Goal: Transaction & Acquisition: Purchase product/service

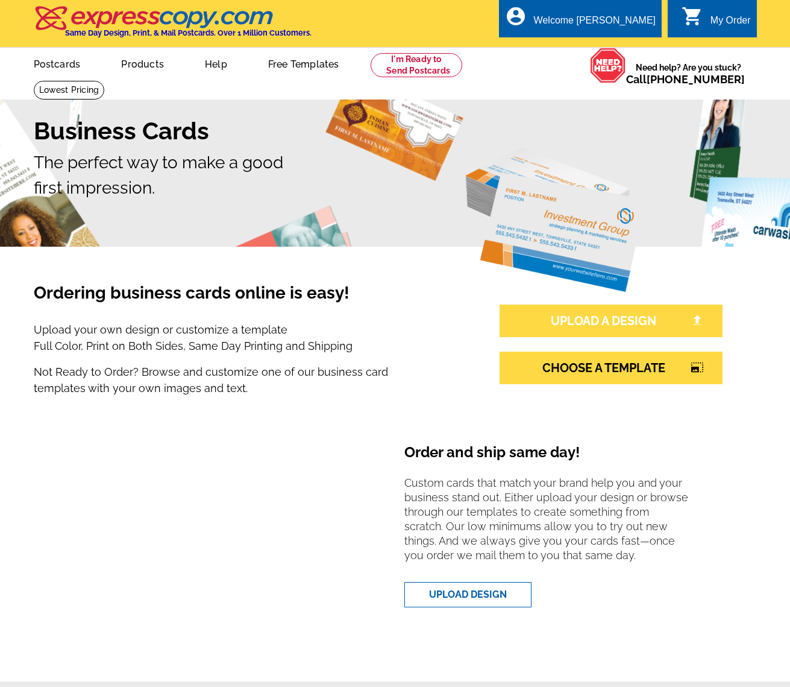
click at [640, 320] on link "UPLOAD A DESIGN" at bounding box center [611, 320] width 223 height 33
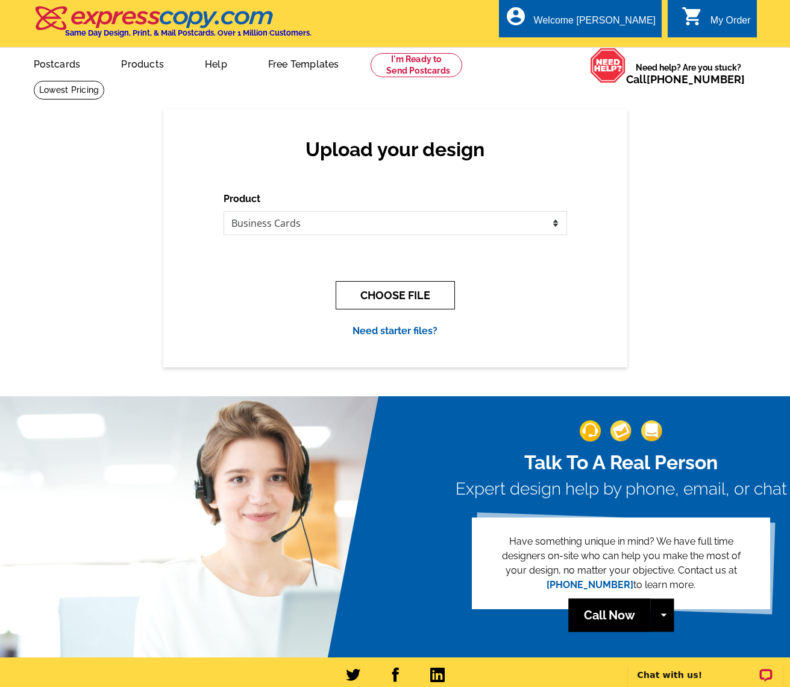
click at [402, 289] on button "CHOOSE FILE" at bounding box center [395, 295] width 119 height 28
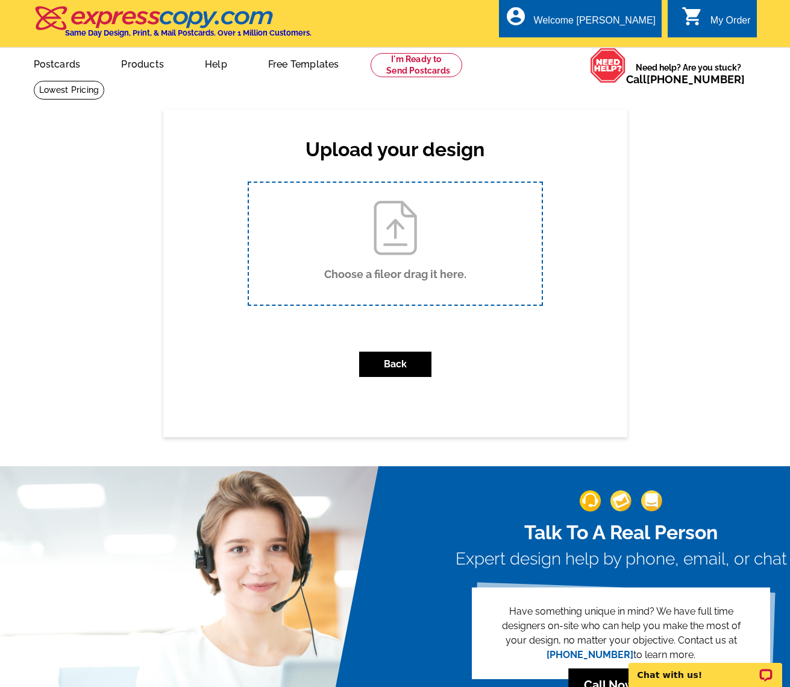
type input "C:\fakepath\[PERSON_NAME].pdf"
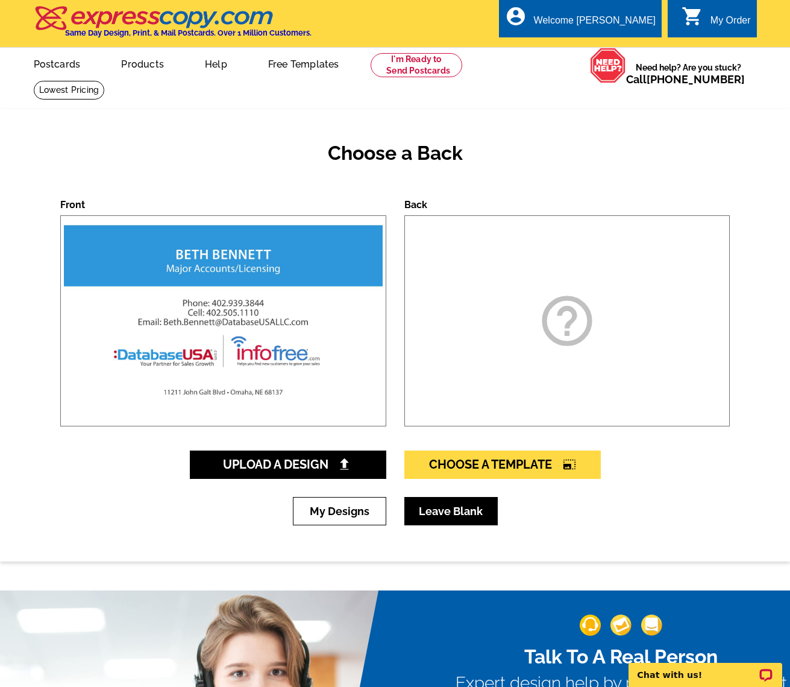
click at [467, 511] on link "Leave Blank" at bounding box center [451, 511] width 93 height 28
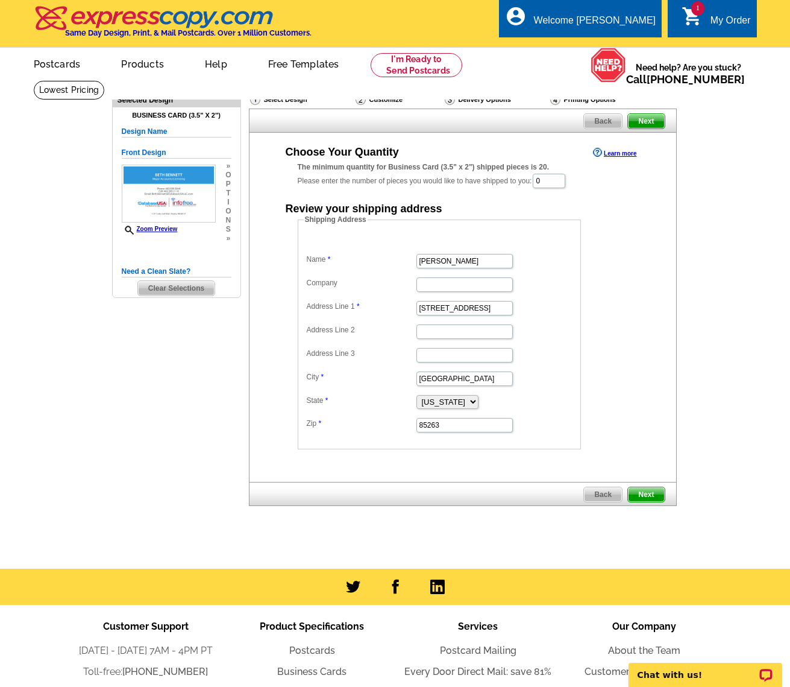
click at [554, 172] on div "The minimum quantity for Business Card (3.5" x 2") shipped pieces is 20." at bounding box center [463, 167] width 330 height 11
click at [554, 178] on input "0" at bounding box center [549, 181] width 33 height 14
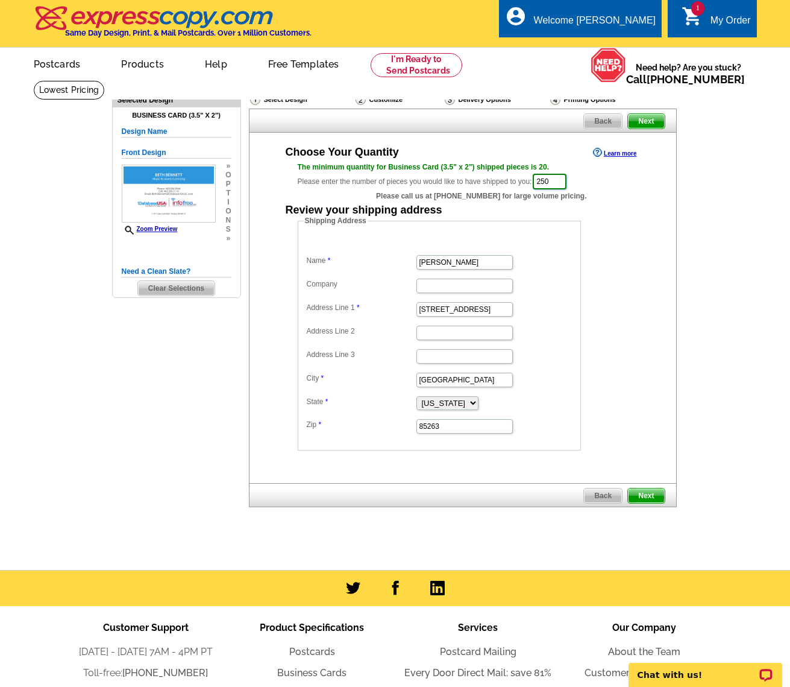
type input "250"
click at [654, 495] on span "Next" at bounding box center [646, 495] width 36 height 14
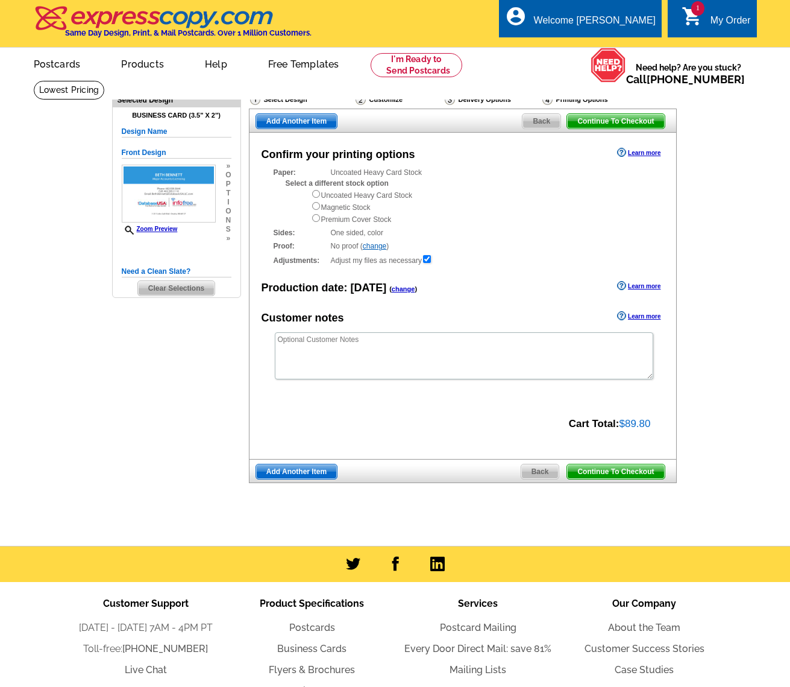
click at [316, 195] on input "radio" at bounding box center [316, 194] width 8 height 8
radio input "true"
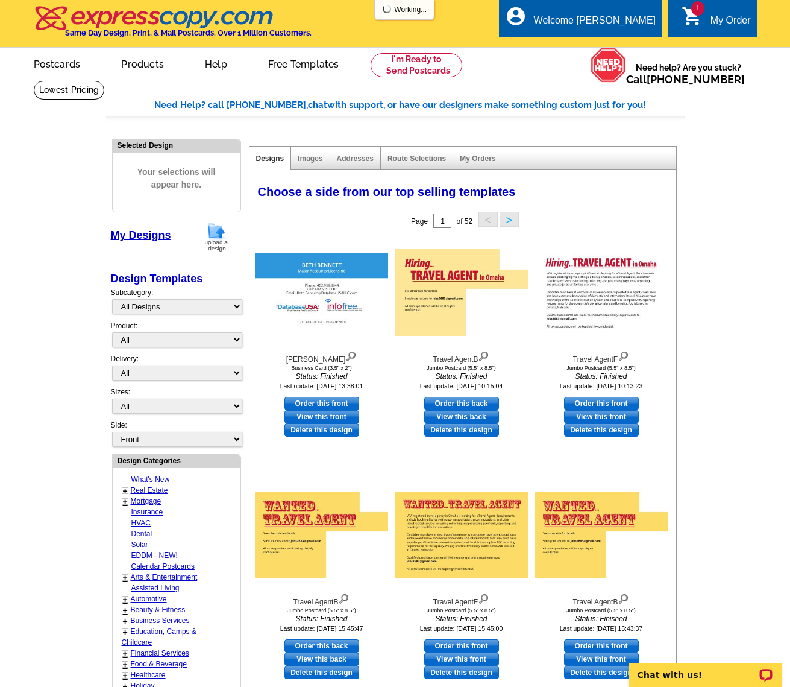
click at [217, 233] on img at bounding box center [216, 236] width 31 height 31
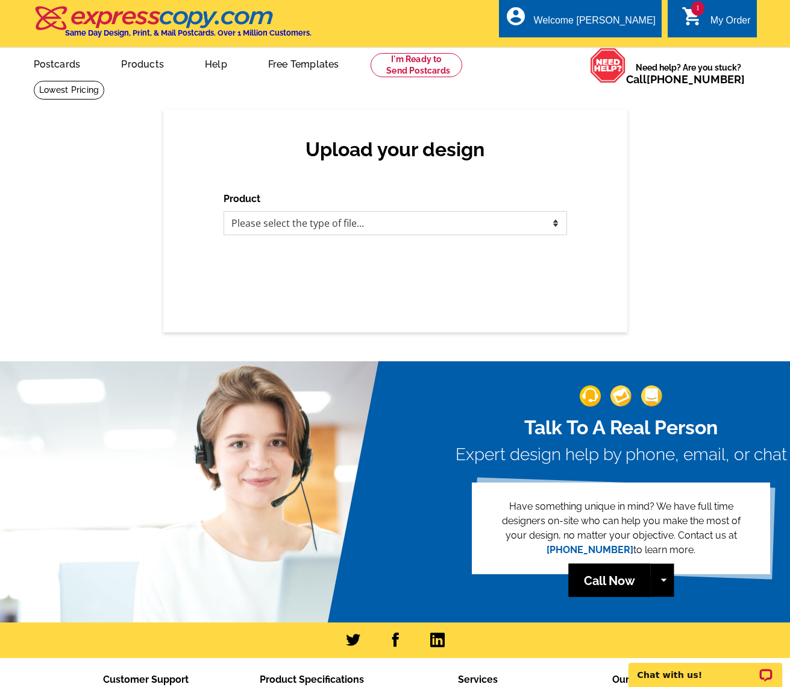
select select "3"
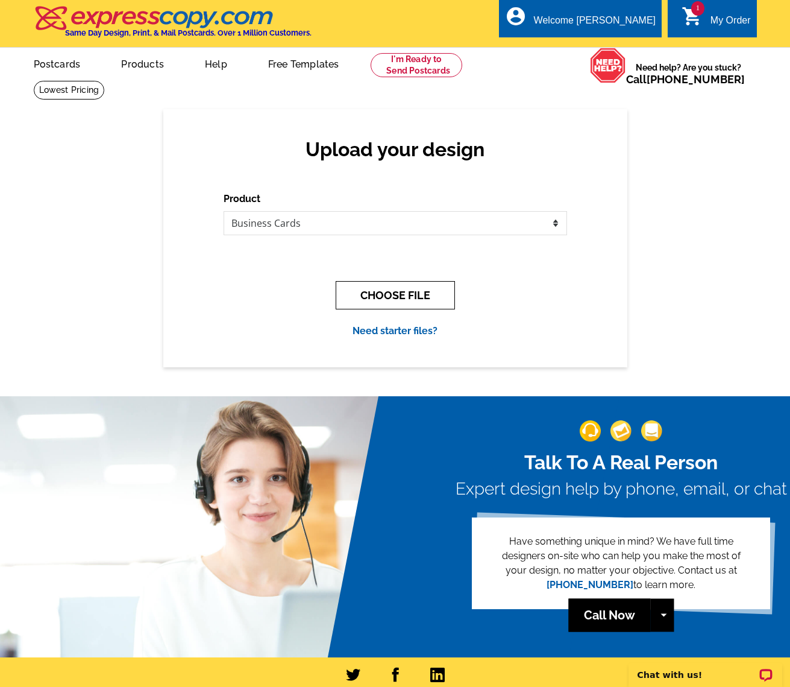
click at [409, 288] on button "CHOOSE FILE" at bounding box center [395, 295] width 119 height 28
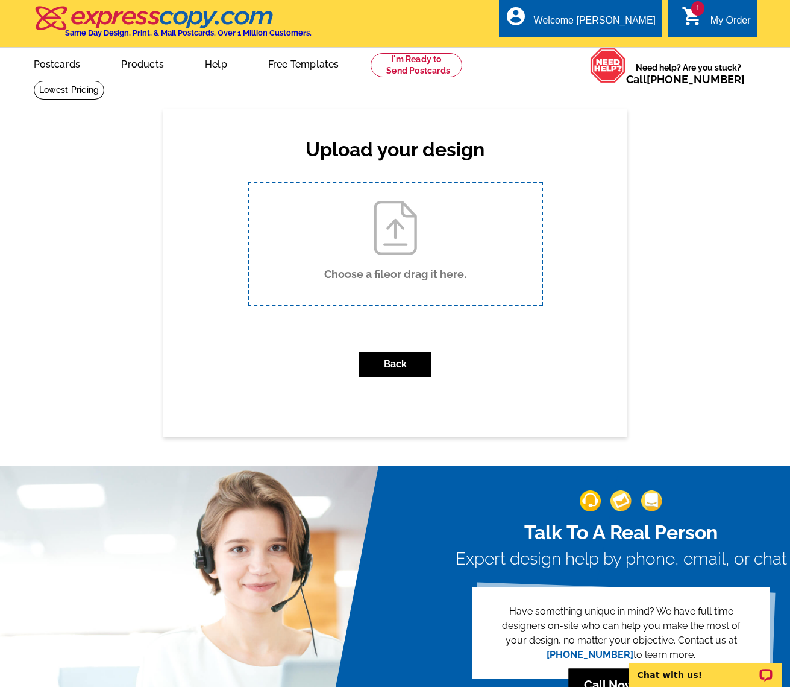
type input "C:\fakepath\Liz.pdf"
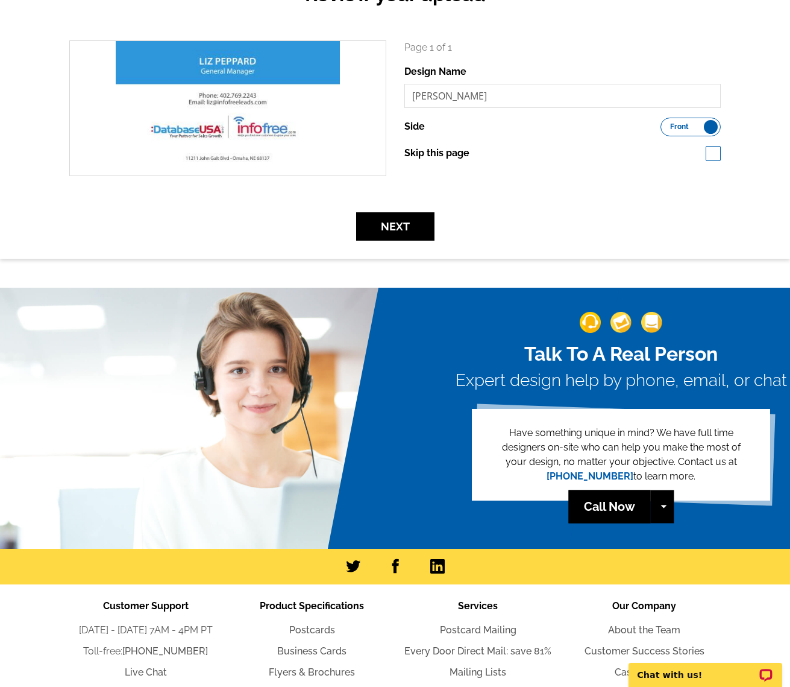
scroll to position [156, 0]
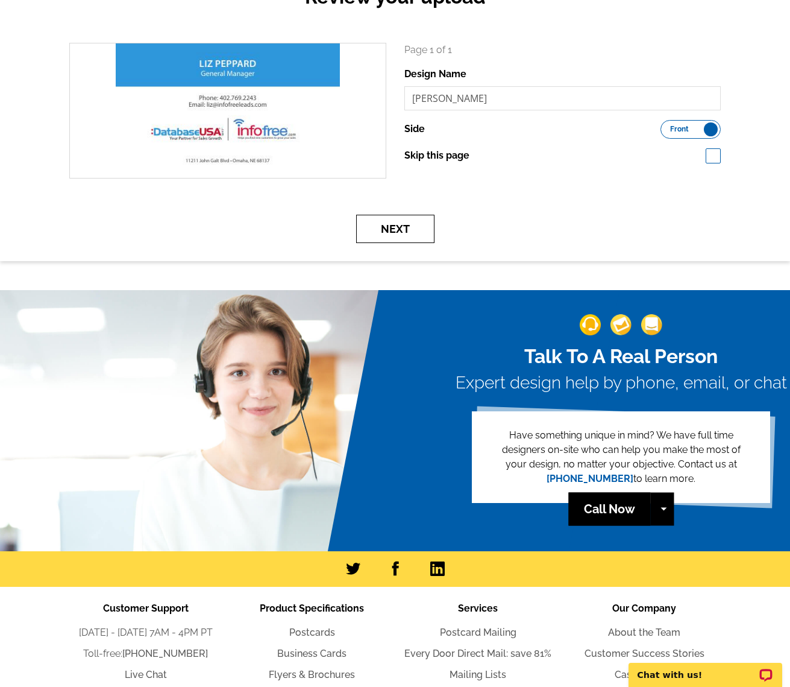
click at [403, 229] on button "Next" at bounding box center [395, 229] width 78 height 28
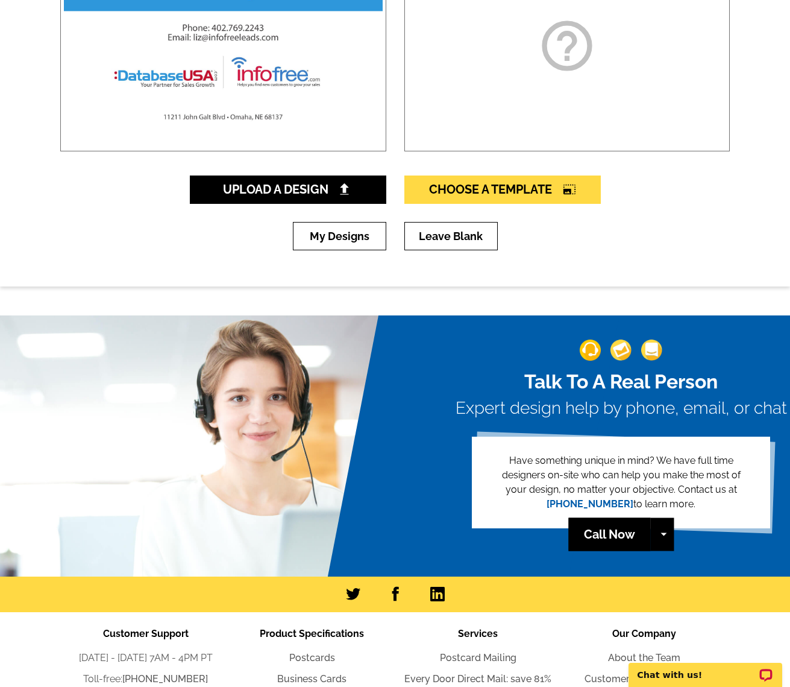
scroll to position [273, 0]
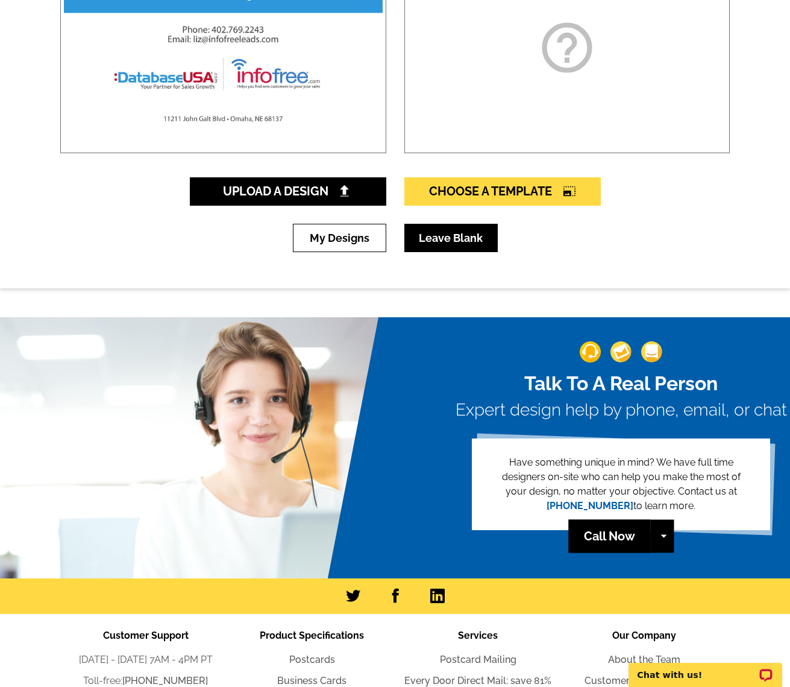
click at [449, 236] on link "Leave Blank" at bounding box center [451, 238] width 93 height 28
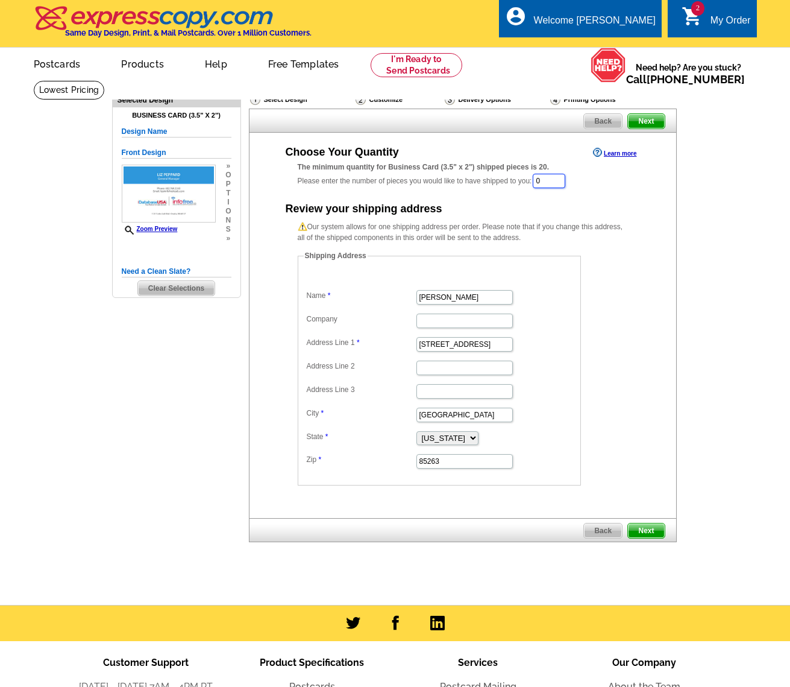
click at [551, 178] on input "0" at bounding box center [549, 181] width 33 height 14
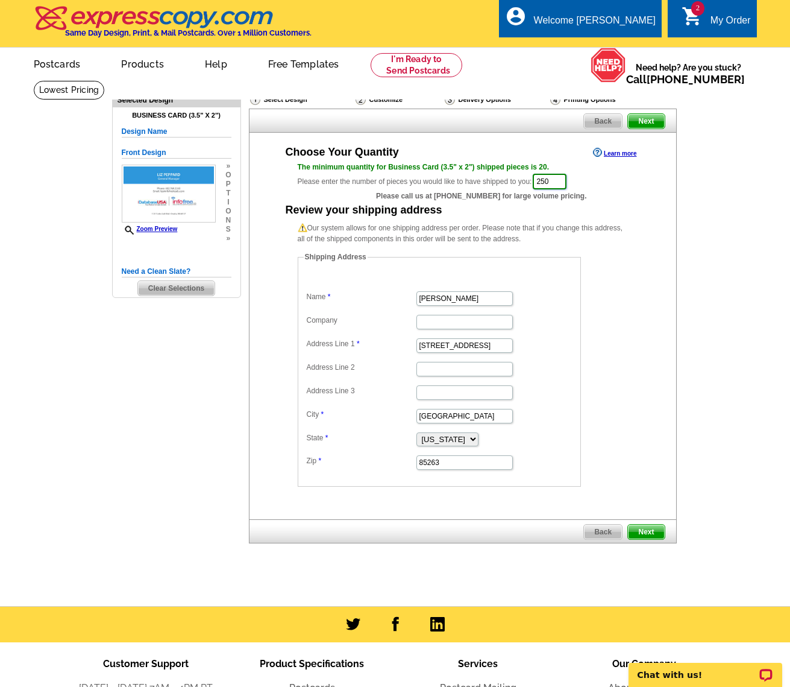
type input "250"
click at [648, 528] on span "Next" at bounding box center [646, 532] width 36 height 14
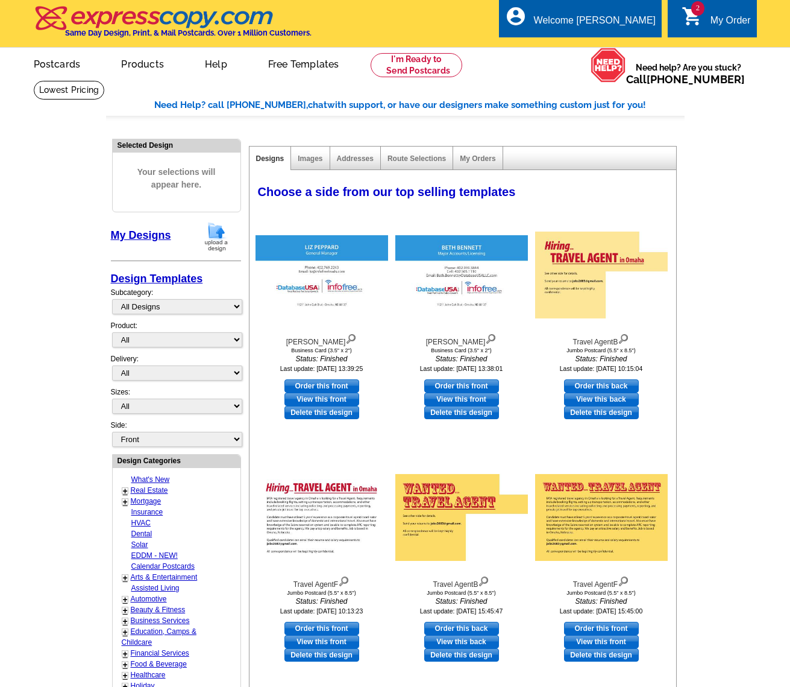
click at [217, 233] on img at bounding box center [216, 236] width 31 height 31
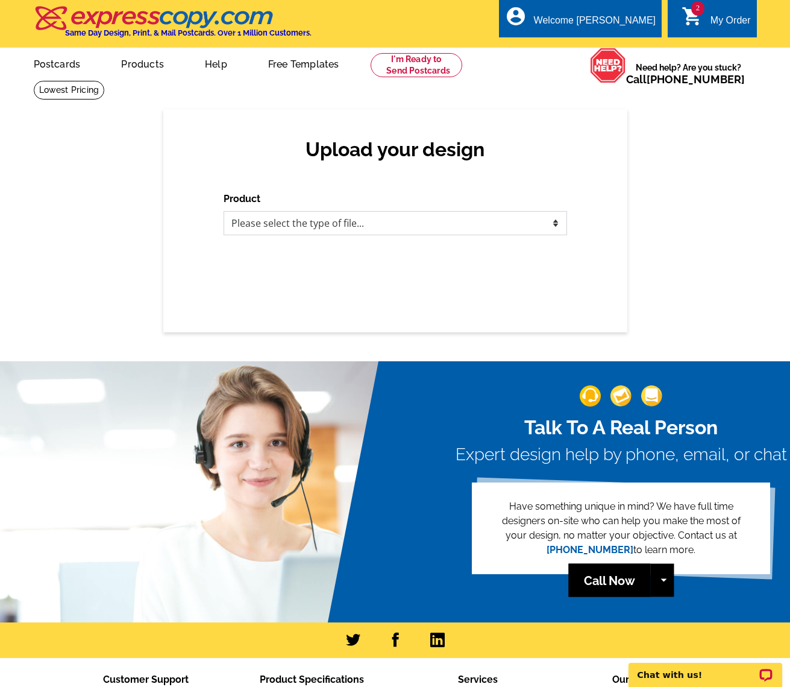
select select "3"
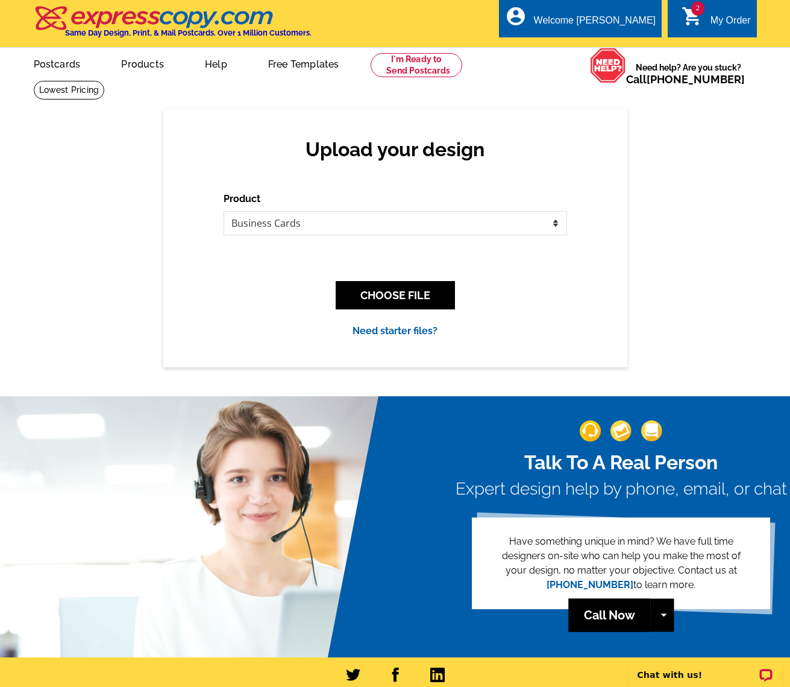
click at [402, 288] on button "CHOOSE FILE" at bounding box center [395, 295] width 119 height 28
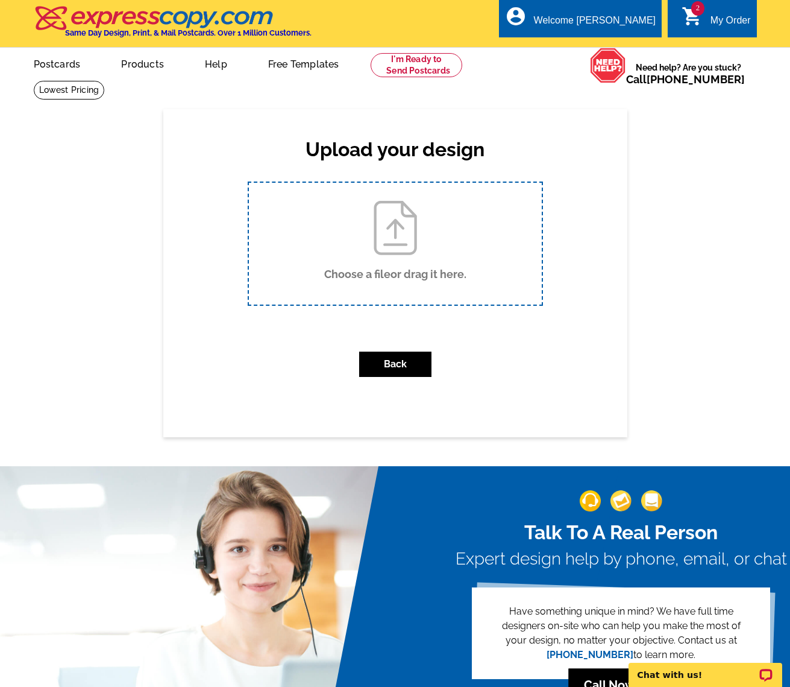
type input "C:\fakepath\Emi.pdf"
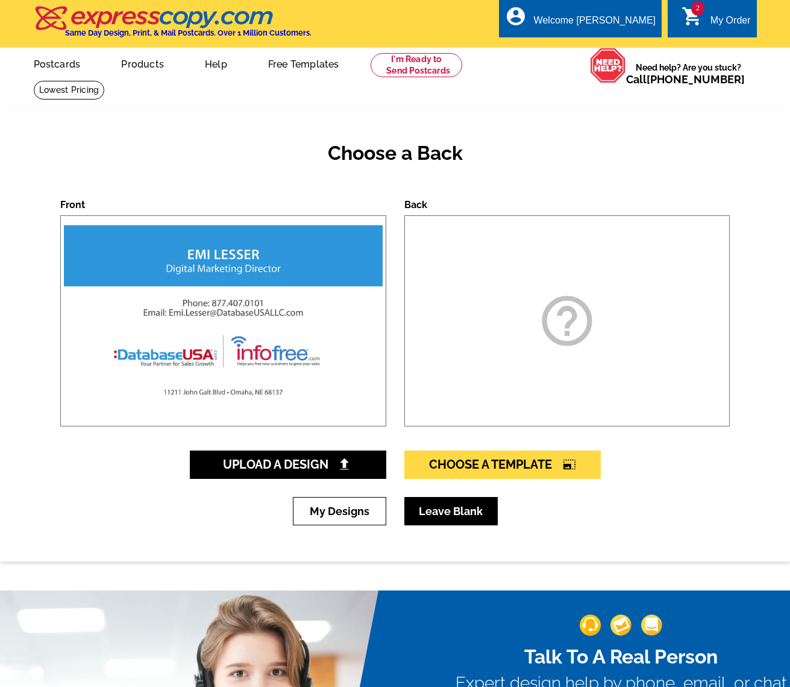
click at [464, 509] on link "Leave Blank" at bounding box center [451, 511] width 93 height 28
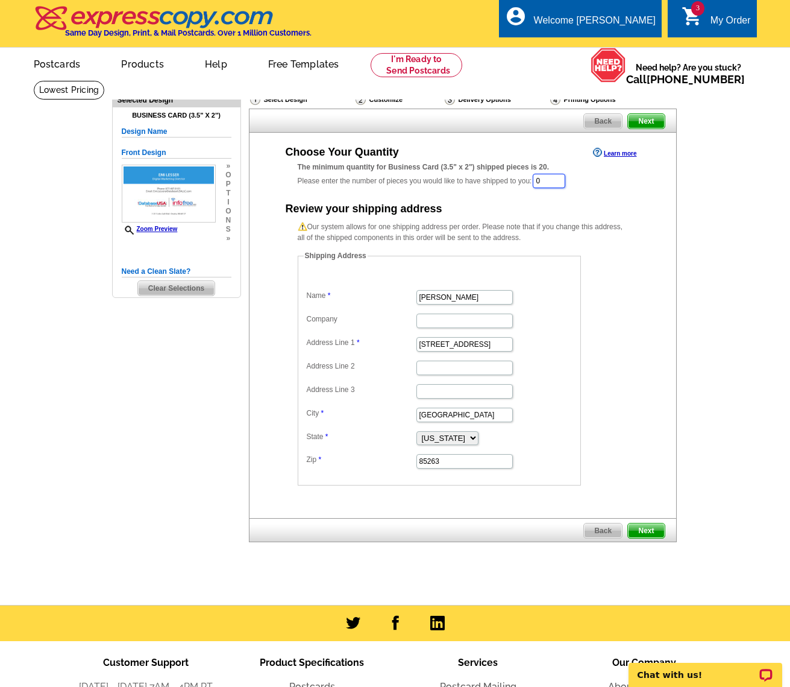
click at [548, 176] on input "0" at bounding box center [549, 181] width 33 height 14
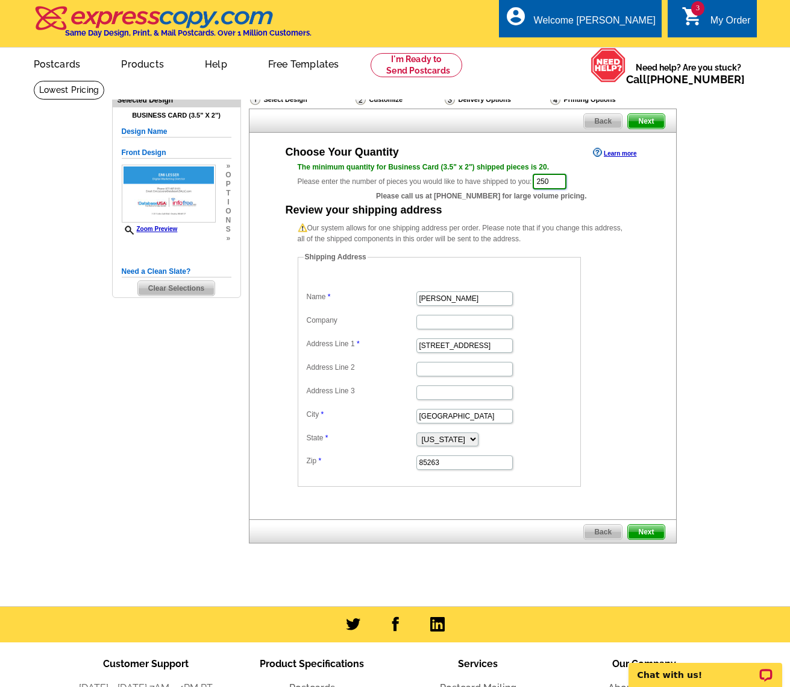
type input "250"
click at [656, 531] on span "Next" at bounding box center [646, 532] width 36 height 14
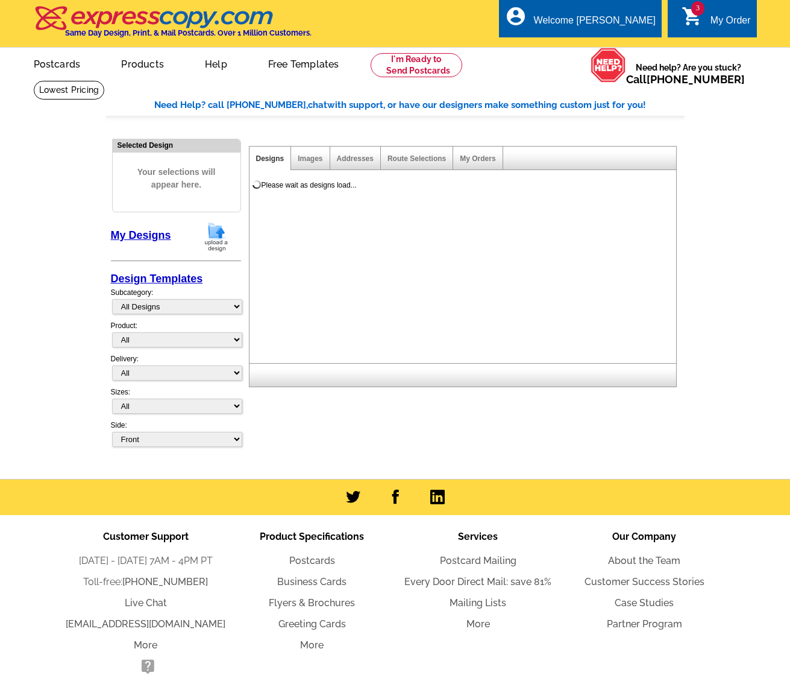
click at [207, 227] on img at bounding box center [216, 236] width 31 height 31
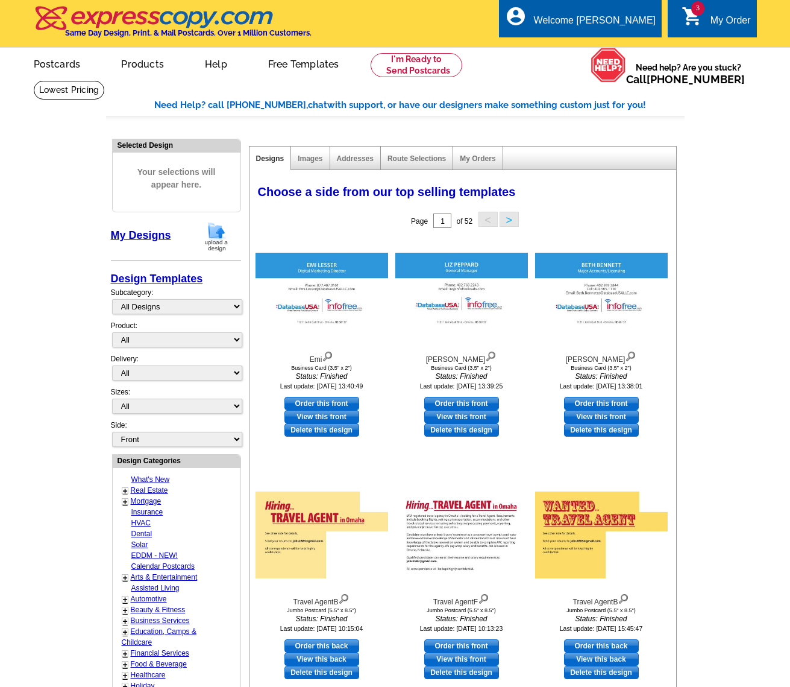
click at [216, 229] on img at bounding box center [216, 236] width 31 height 31
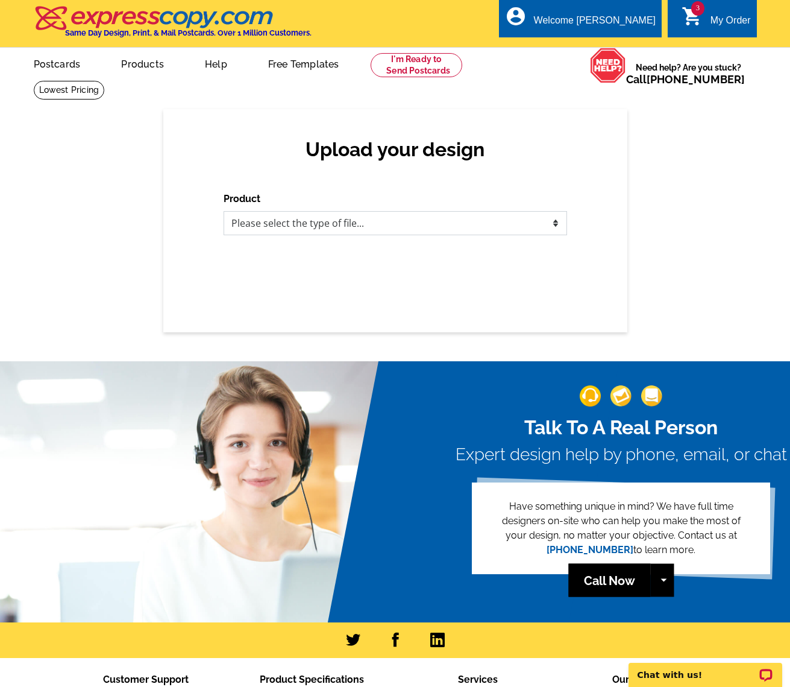
select select "3"
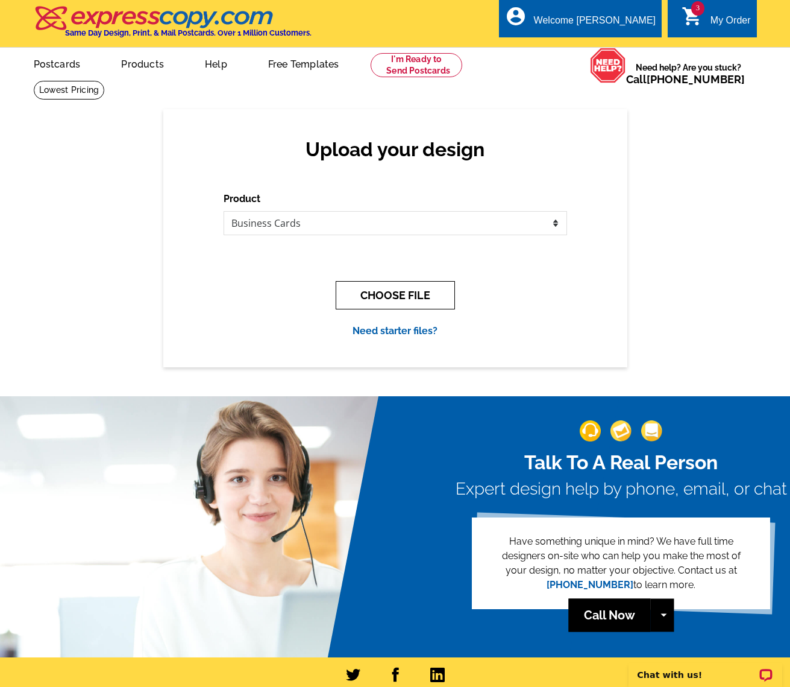
click at [394, 294] on button "CHOOSE FILE" at bounding box center [395, 295] width 119 height 28
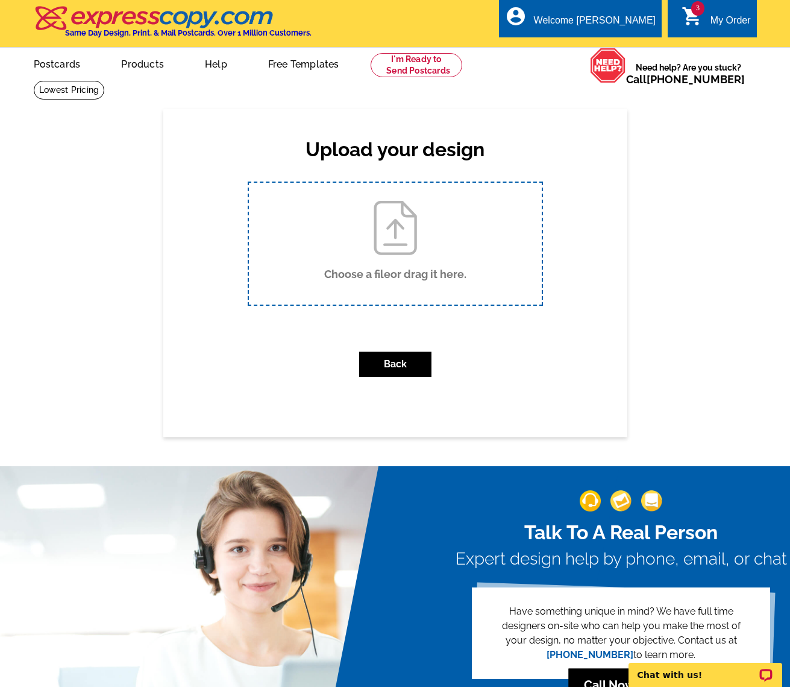
type input "C:\fakepath\Vini.pdf"
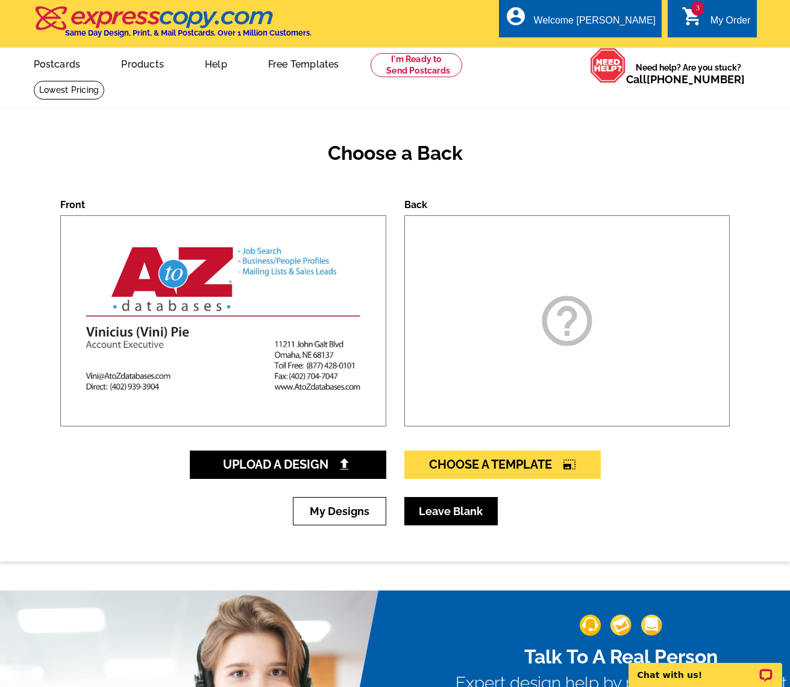
click at [461, 515] on link "Leave Blank" at bounding box center [451, 511] width 93 height 28
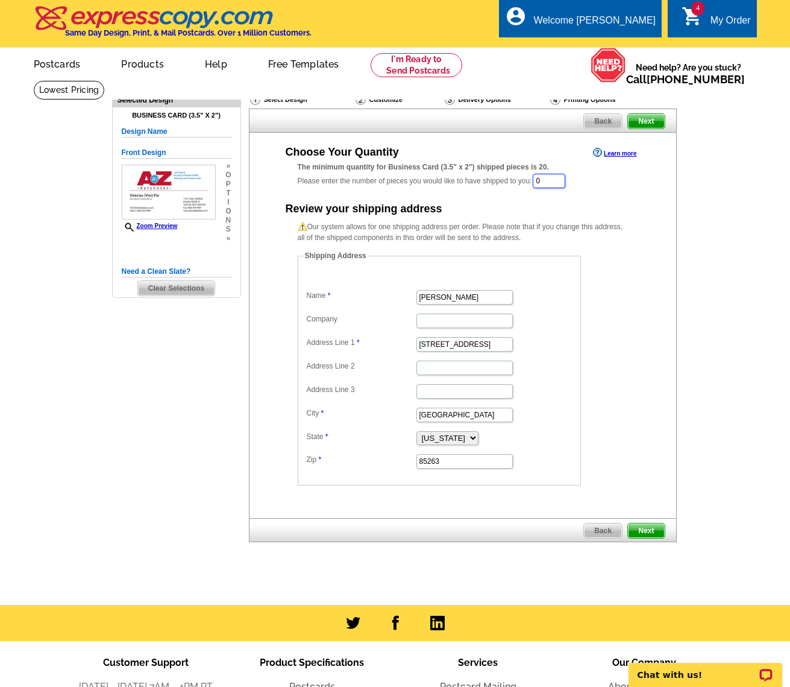
click at [549, 180] on input "0" at bounding box center [549, 181] width 33 height 14
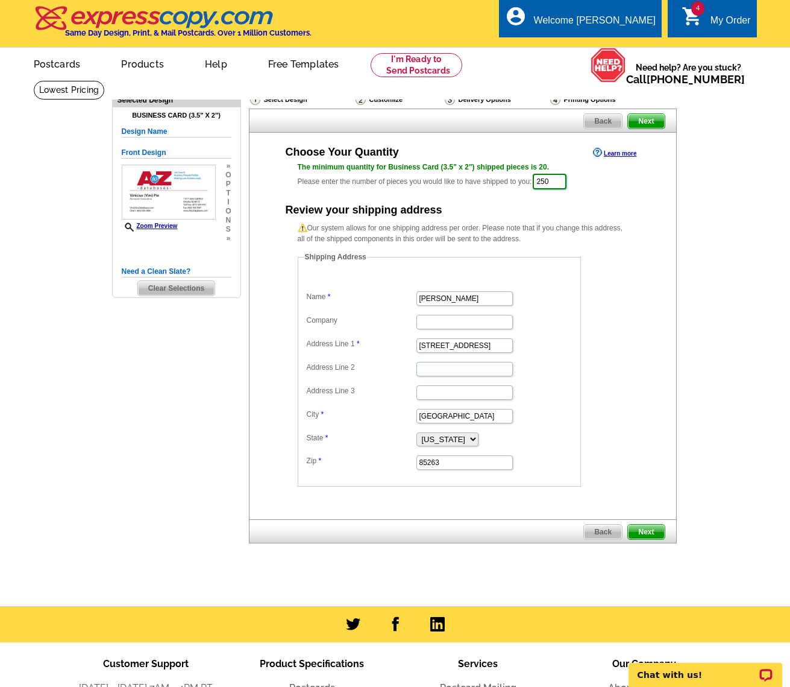
type input "250"
click at [441, 303] on input "[PERSON_NAME]" at bounding box center [465, 298] width 96 height 14
click at [444, 298] on input "[PERSON_NAME]" at bounding box center [465, 298] width 96 height 14
type input "[PERSON_NAME]"
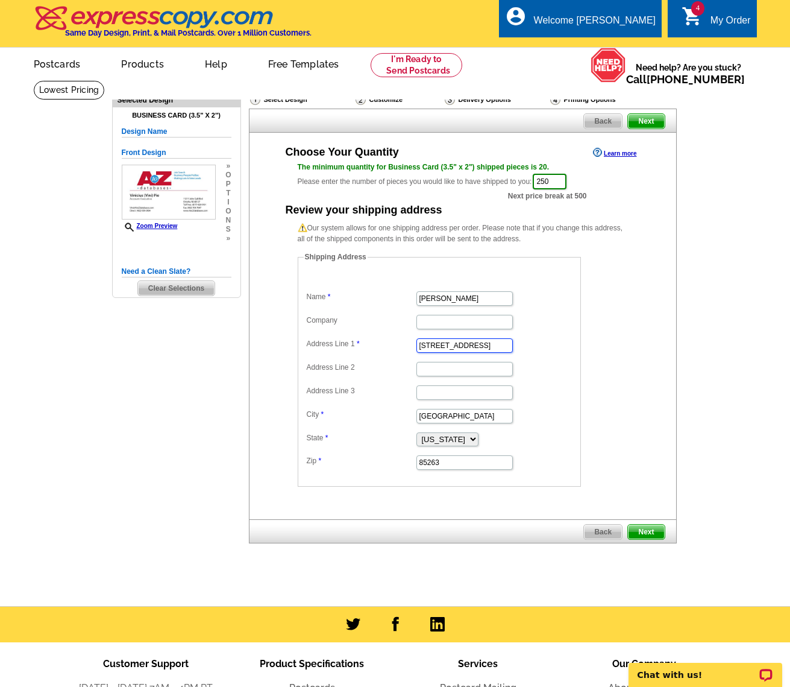
click at [446, 348] on input "17896 E Cindercone Rd" at bounding box center [465, 345] width 96 height 14
click at [446, 347] on input "17896 E Cindercone Rd" at bounding box center [465, 345] width 96 height 14
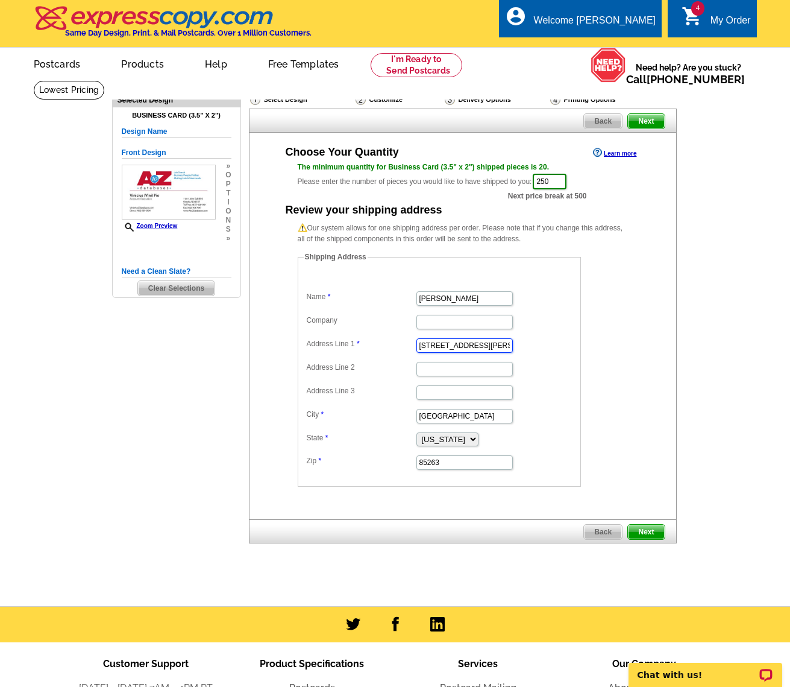
type input "[STREET_ADDRESS][PERSON_NAME]"
click at [445, 414] on input "Rio Verde" at bounding box center [465, 416] width 96 height 14
click at [452, 415] on input "Rio Verde" at bounding box center [465, 416] width 96 height 14
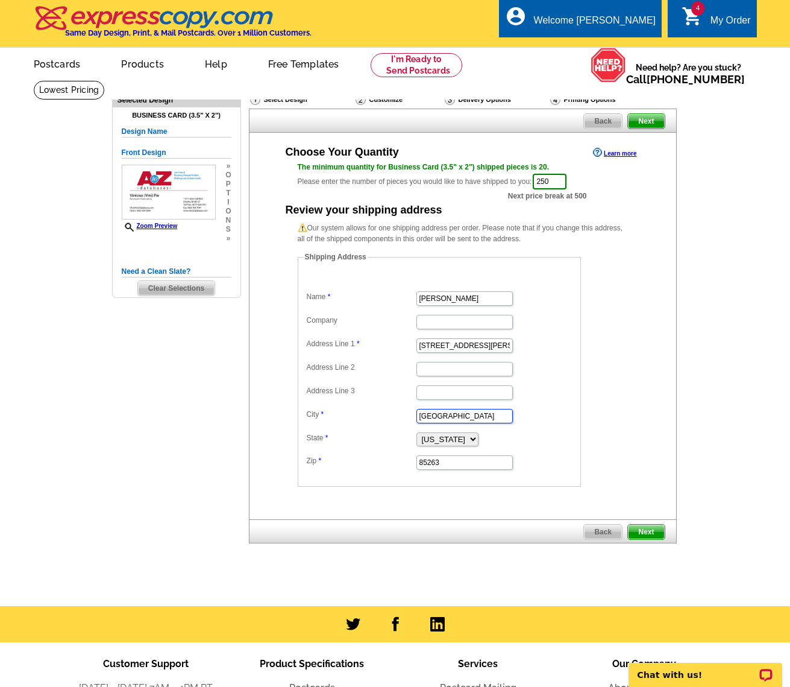
type input "Omaha"
select select "NE"
click at [441, 459] on input "85263" at bounding box center [465, 462] width 96 height 14
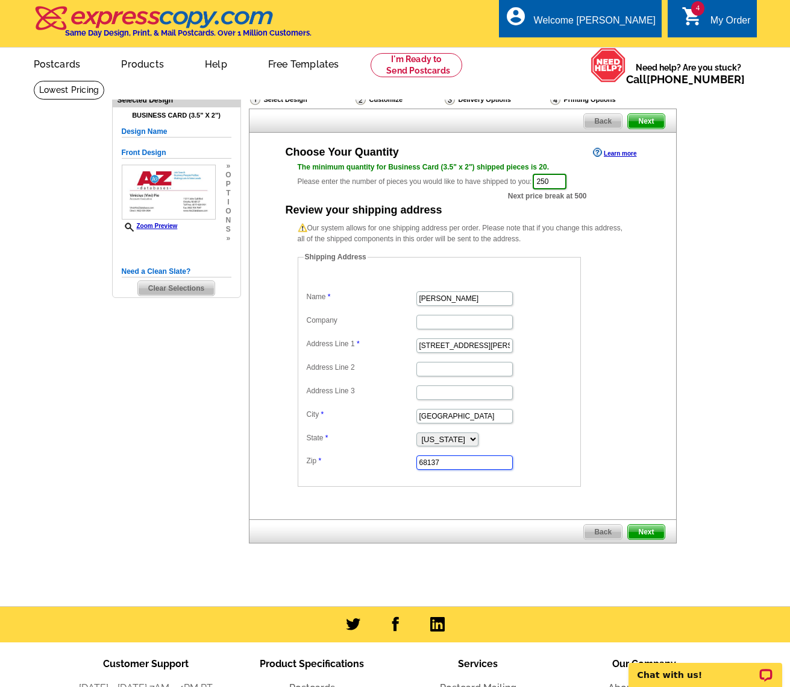
type input "68137"
click at [647, 529] on span "Next" at bounding box center [646, 532] width 36 height 14
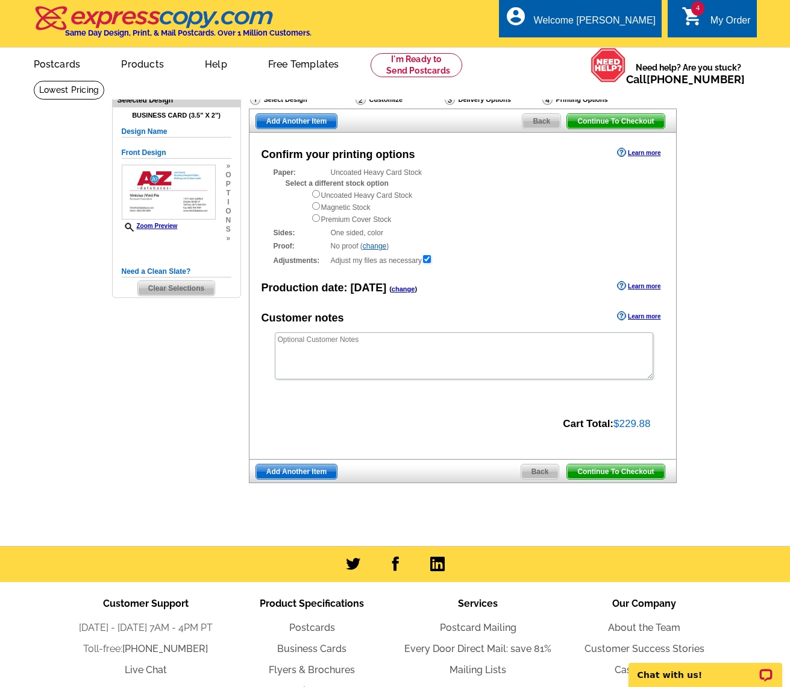
click at [317, 191] on input "radio" at bounding box center [316, 194] width 8 height 8
radio input "true"
click at [628, 468] on span "Continue To Checkout" at bounding box center [615, 471] width 97 height 14
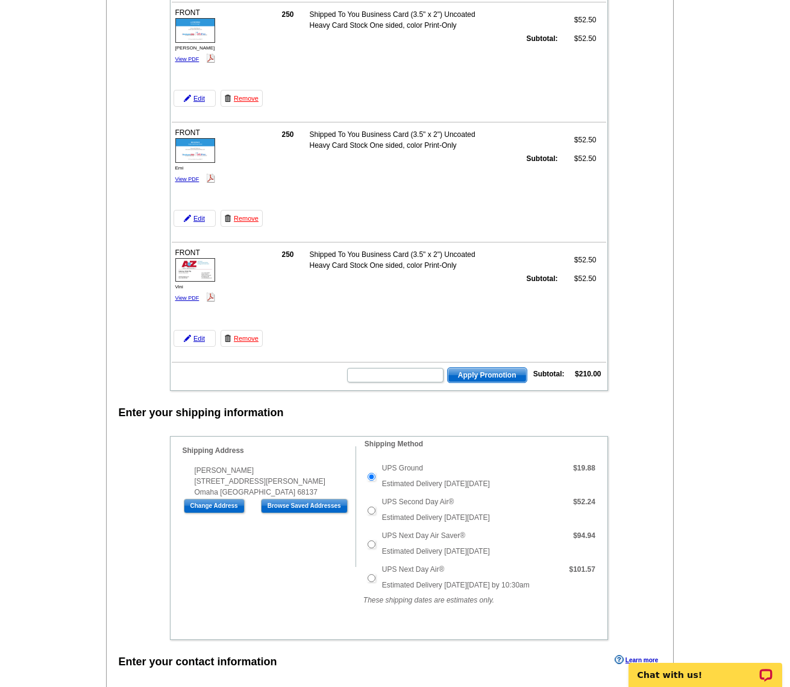
scroll to position [301, 0]
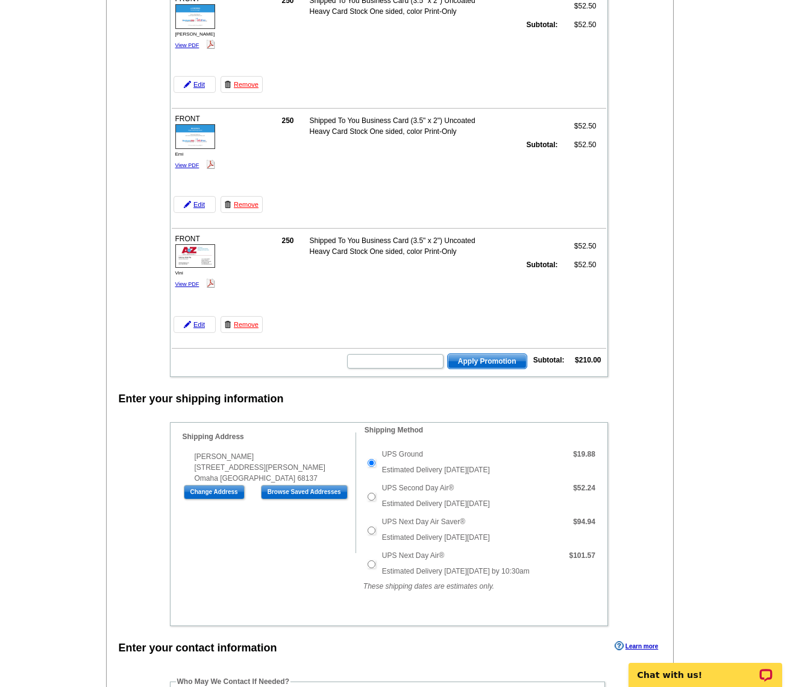
click at [218, 495] on input "Change Address" at bounding box center [214, 492] width 61 height 14
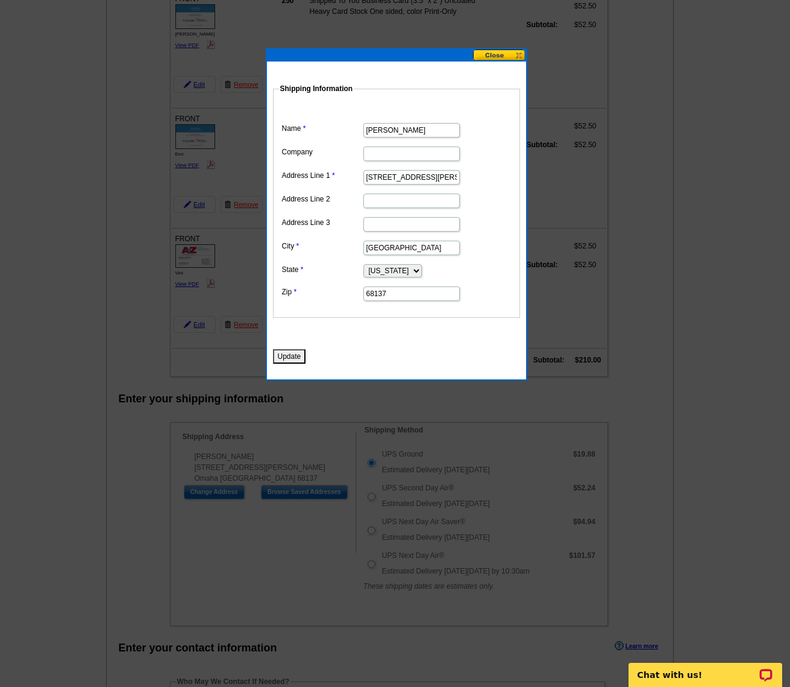
click at [383, 155] on input "Company" at bounding box center [412, 154] width 96 height 14
type input "DatabaseUSA"
click at [296, 355] on button "Update" at bounding box center [289, 356] width 33 height 14
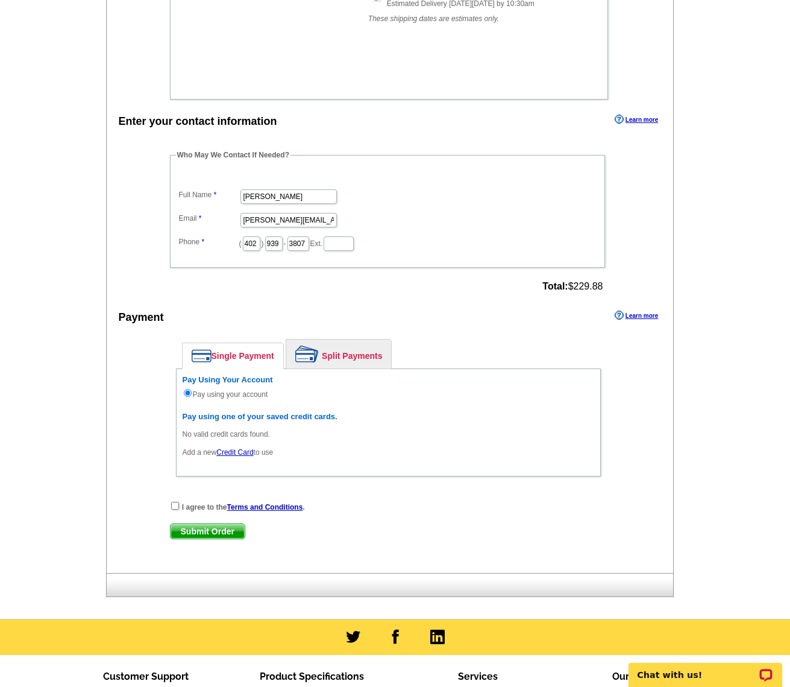
scroll to position [998, 0]
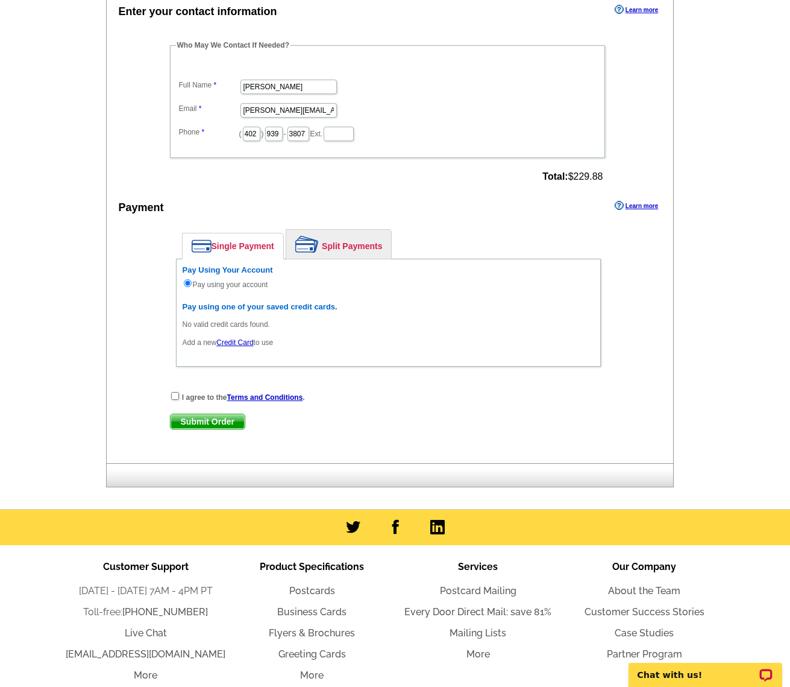
click at [175, 393] on input "checkbox" at bounding box center [175, 396] width 8 height 8
checkbox input "true"
click at [198, 415] on span "Submit Order" at bounding box center [208, 421] width 74 height 14
